Goal: Task Accomplishment & Management: Use online tool/utility

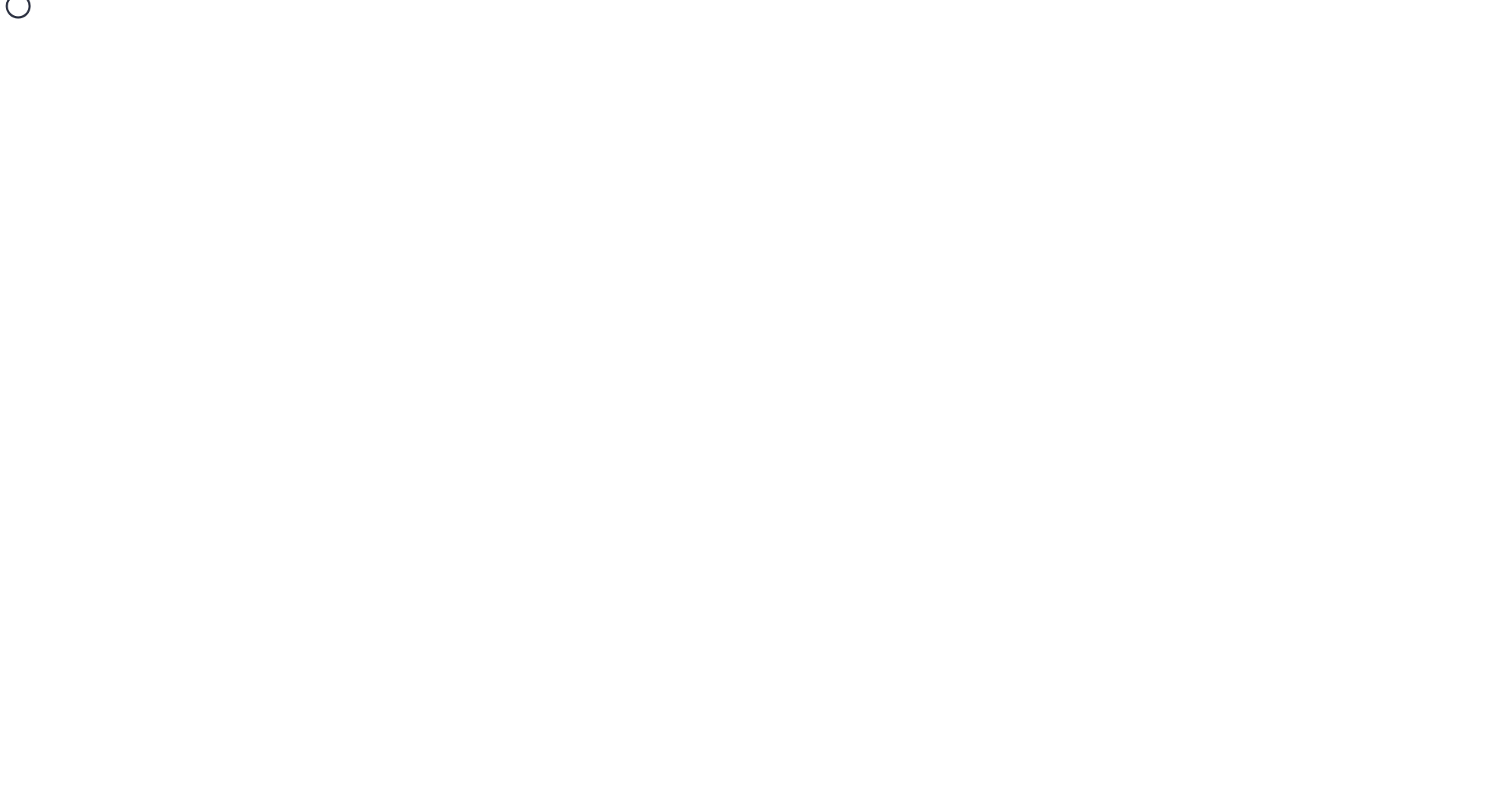
click at [479, 1] on div at bounding box center [756, 8] width 1512 height 16
